Goal: Information Seeking & Learning: Understand process/instructions

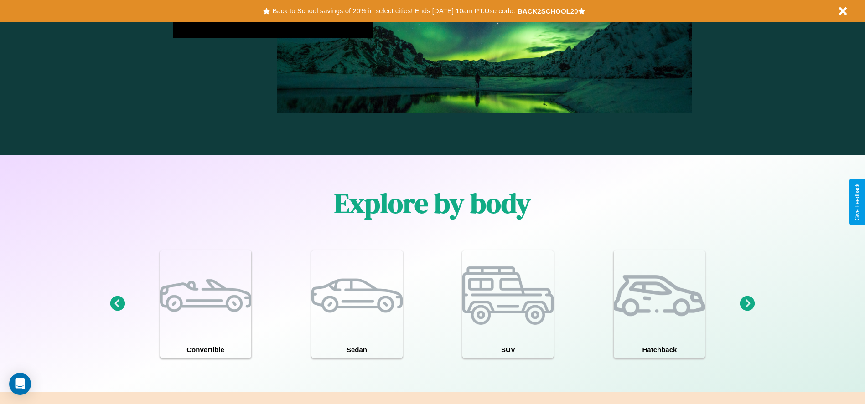
scroll to position [796, 0]
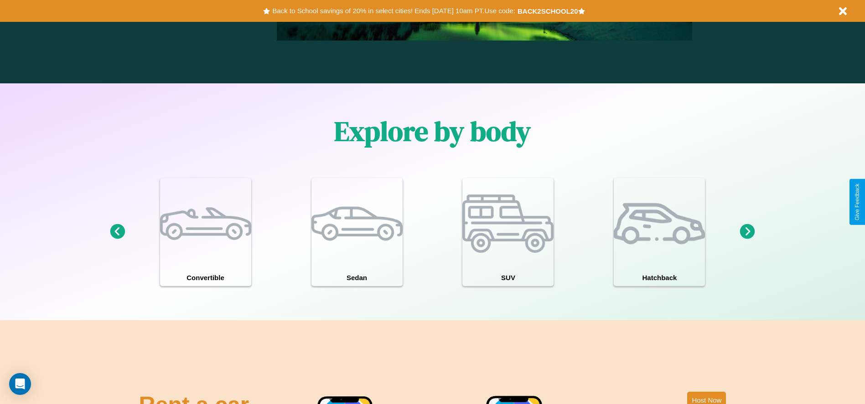
click at [747, 232] on icon at bounding box center [747, 231] width 15 height 15
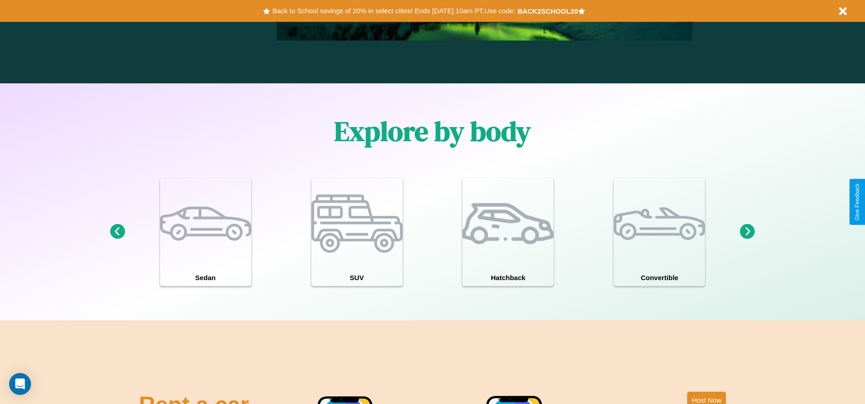
click at [747, 232] on icon at bounding box center [747, 231] width 15 height 15
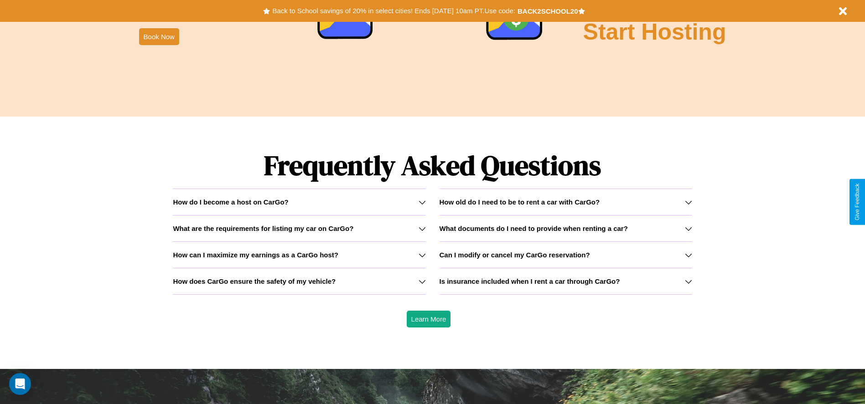
scroll to position [1308, 0]
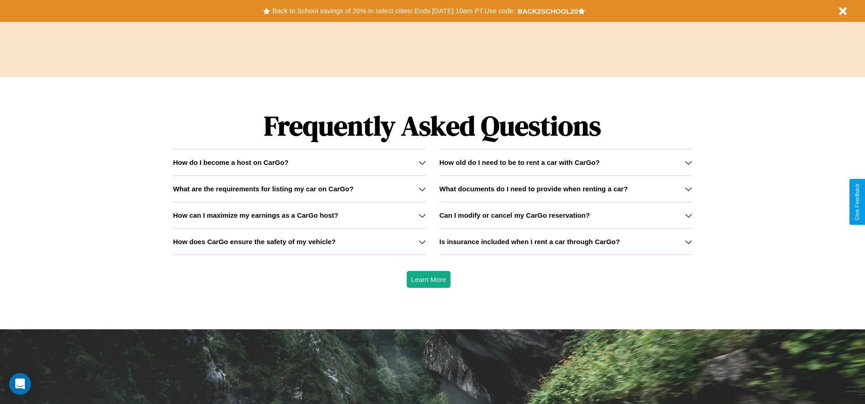
click at [299, 162] on div "How do I become a host on CarGo?" at bounding box center [299, 163] width 253 height 8
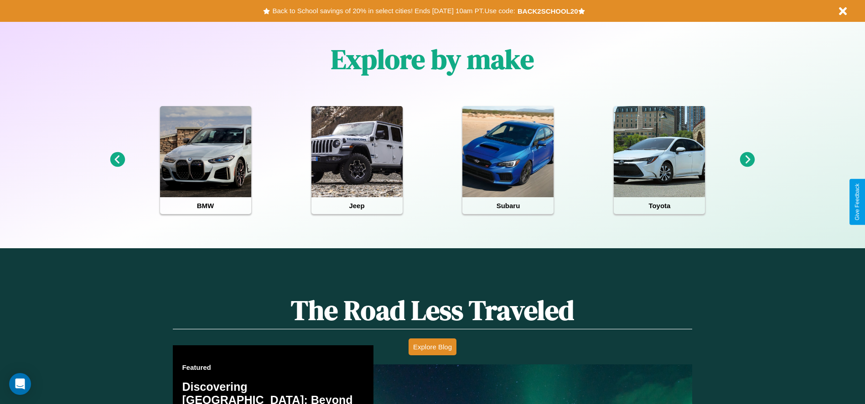
scroll to position [0, 0]
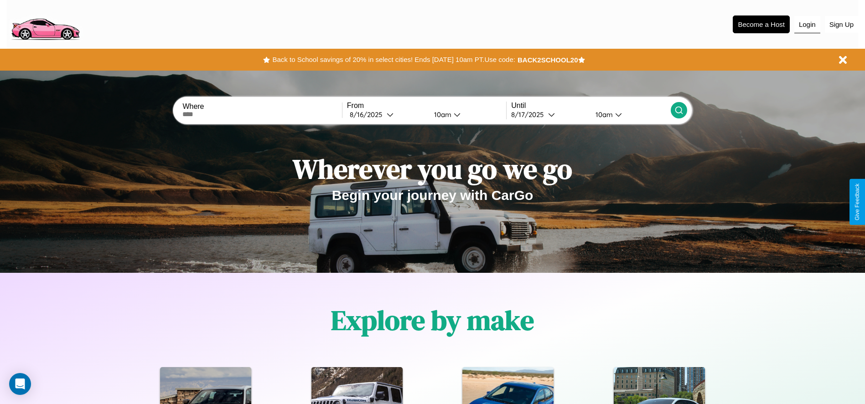
click at [807, 24] on button "Login" at bounding box center [807, 24] width 26 height 17
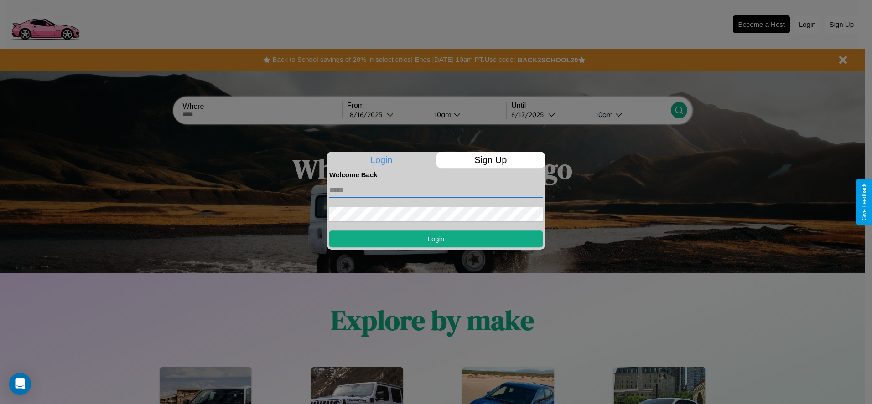
click at [436, 190] on input "text" at bounding box center [435, 190] width 213 height 15
type input "**********"
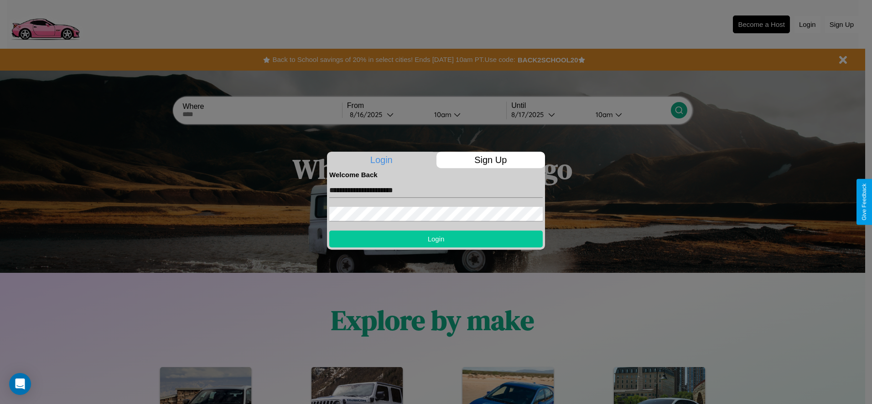
click at [436, 239] on button "Login" at bounding box center [435, 239] width 213 height 17
